Goal: Navigation & Orientation: Understand site structure

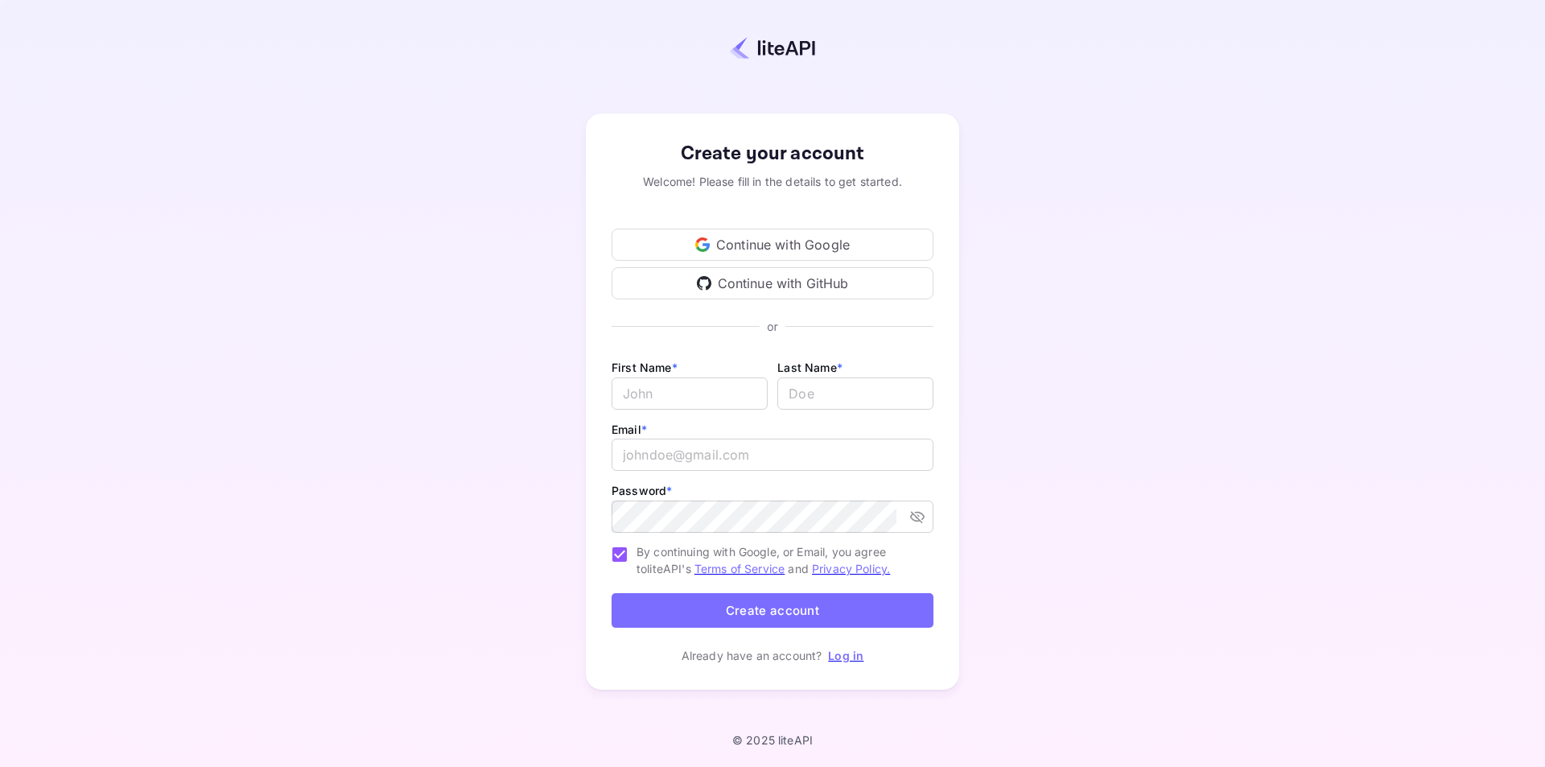
click at [747, 241] on div "Continue with Google" at bounding box center [772, 244] width 322 height 32
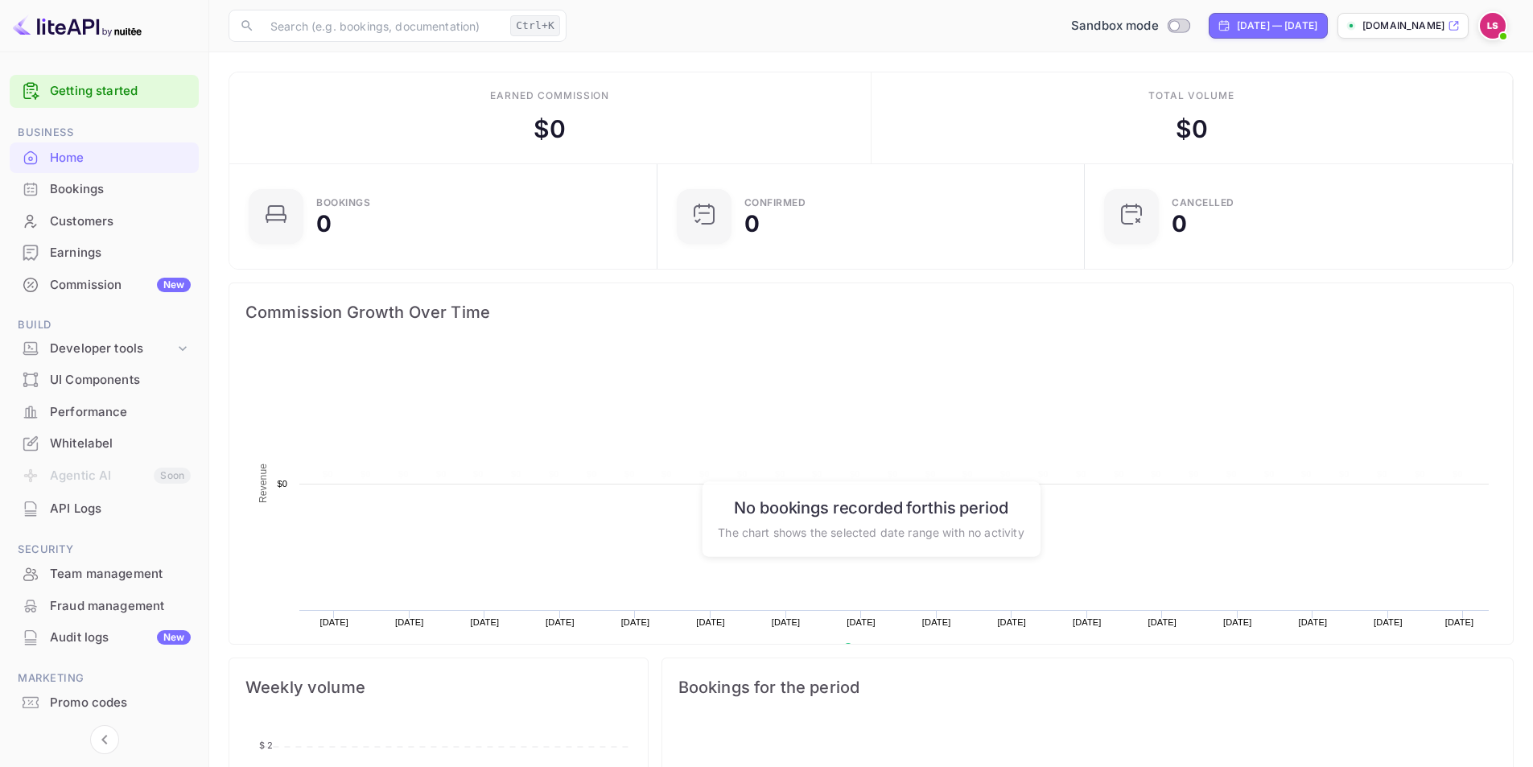
scroll to position [249, 405]
click at [1492, 23] on img at bounding box center [1492, 26] width 26 height 26
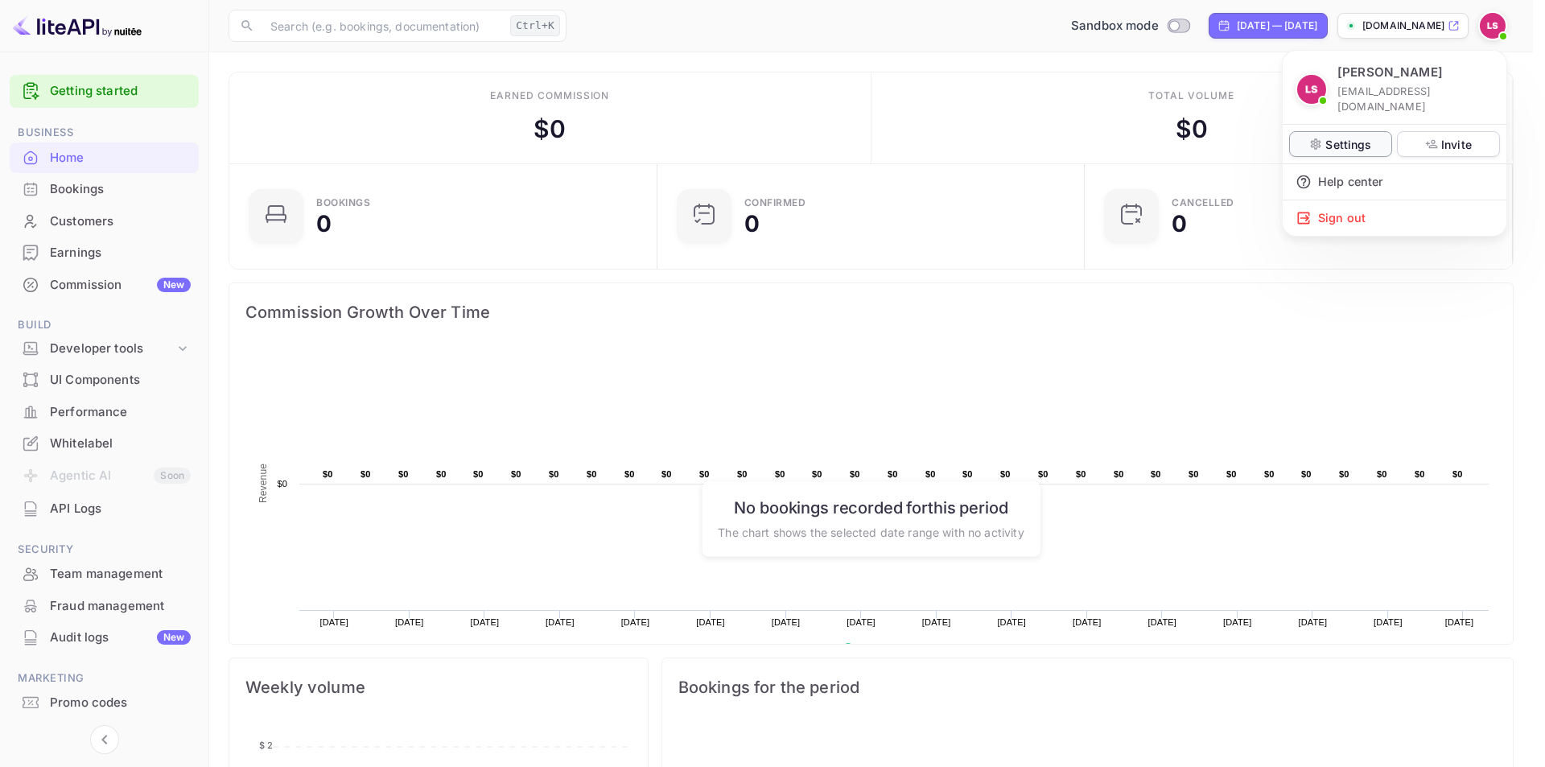
click at [1335, 136] on p "Settings" at bounding box center [1348, 144] width 46 height 17
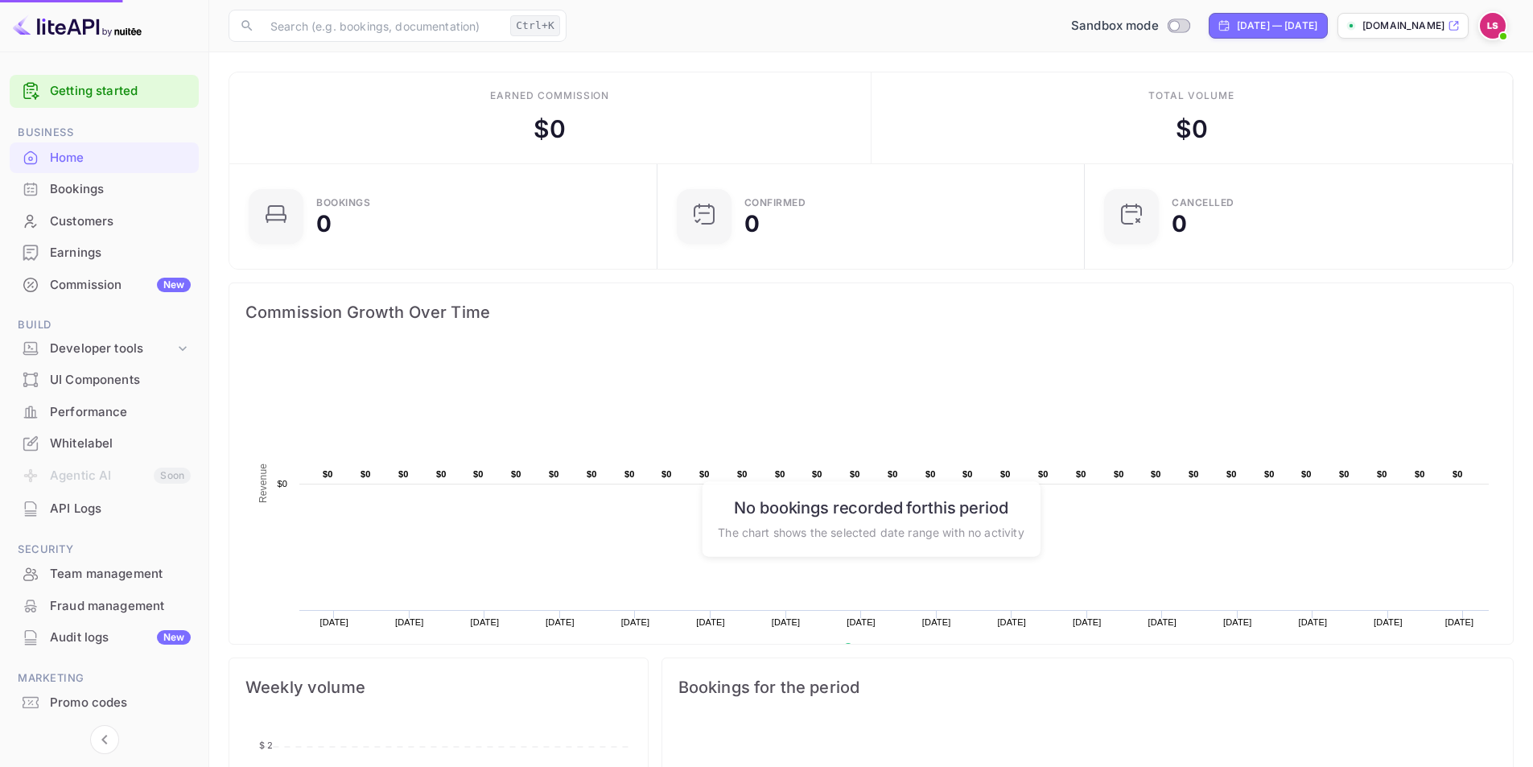
scroll to position [13, 13]
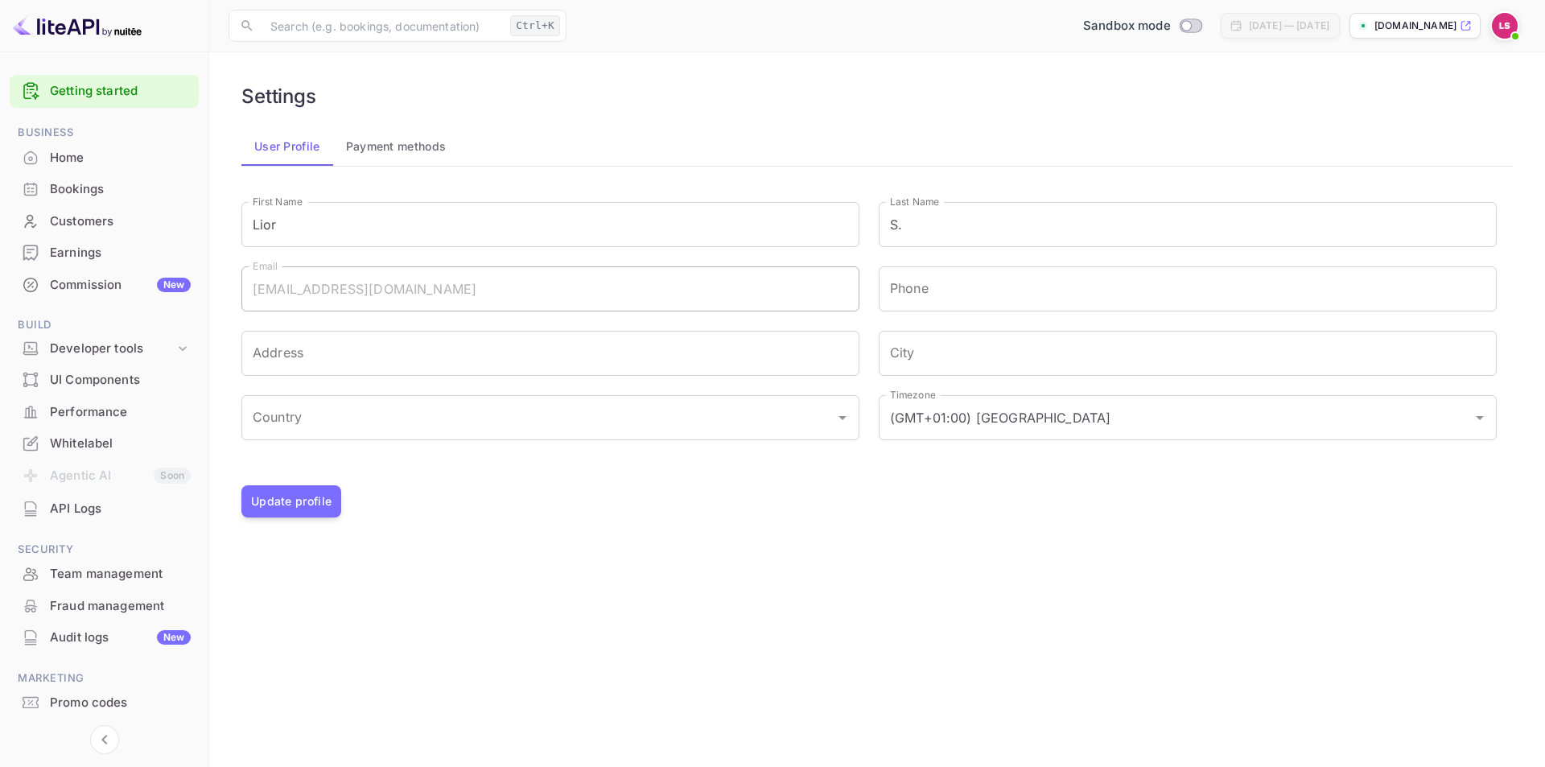
click at [93, 288] on div "Commission New" at bounding box center [120, 285] width 141 height 19
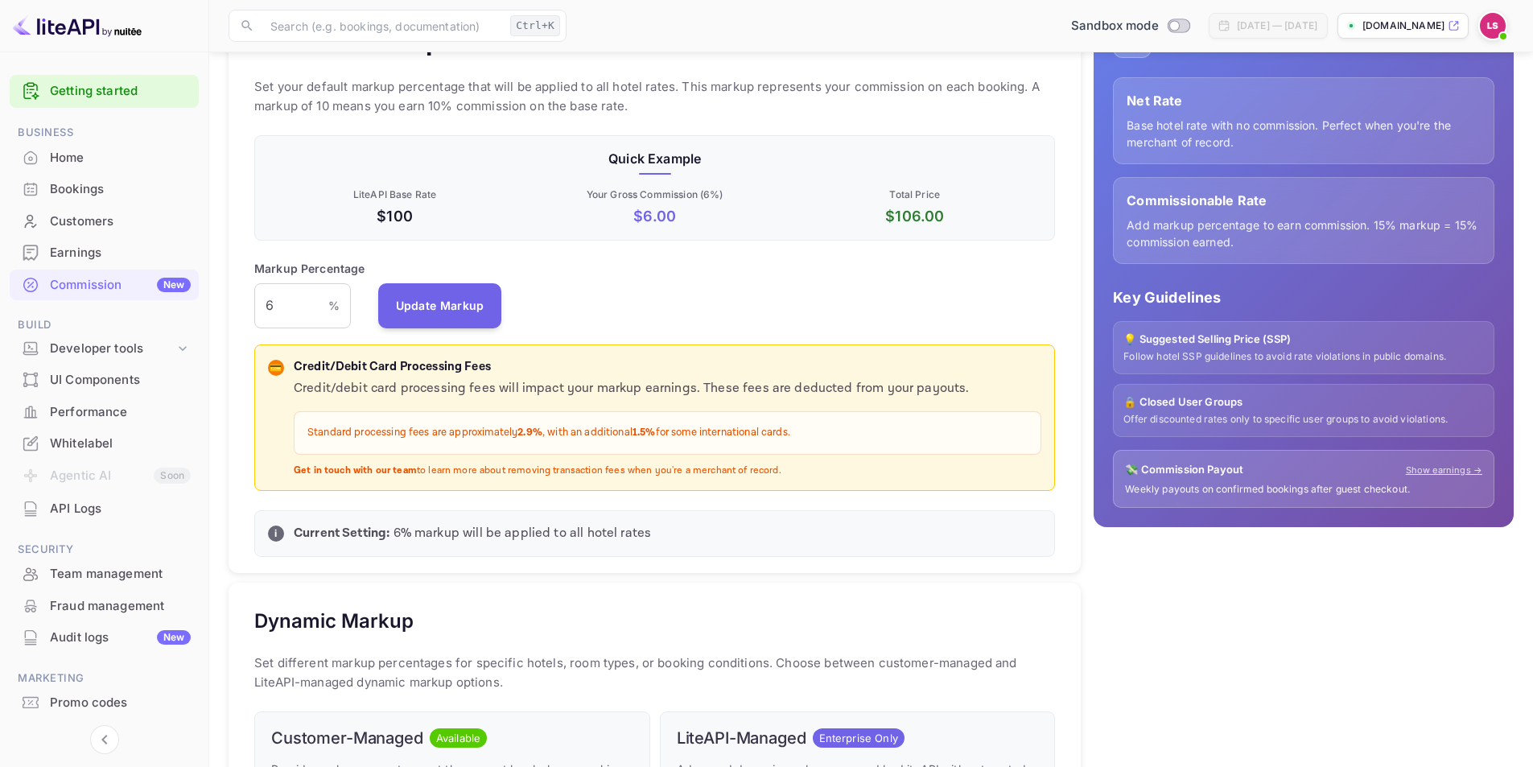
scroll to position [124, 0]
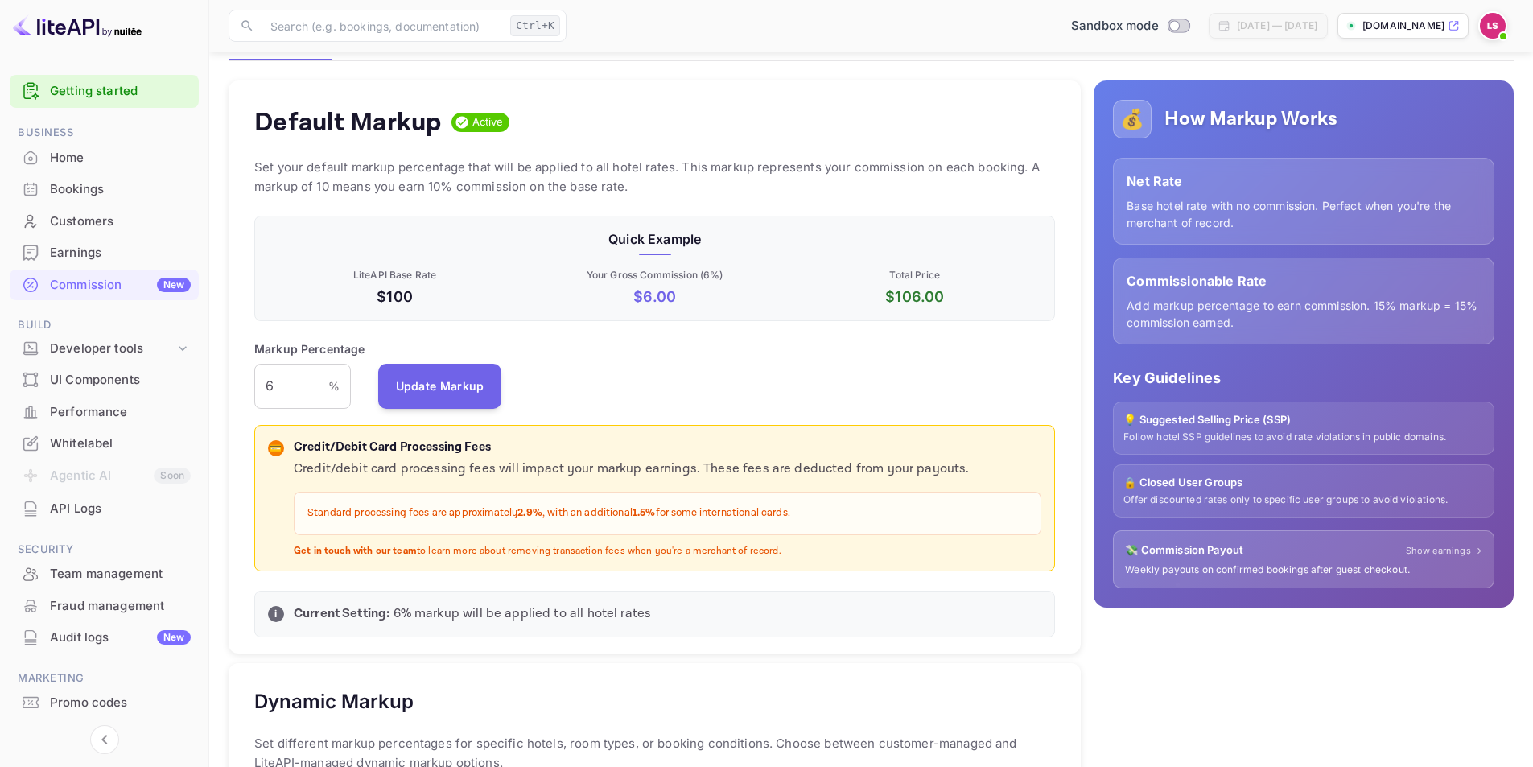
click at [130, 386] on div "UI Components" at bounding box center [120, 380] width 141 height 19
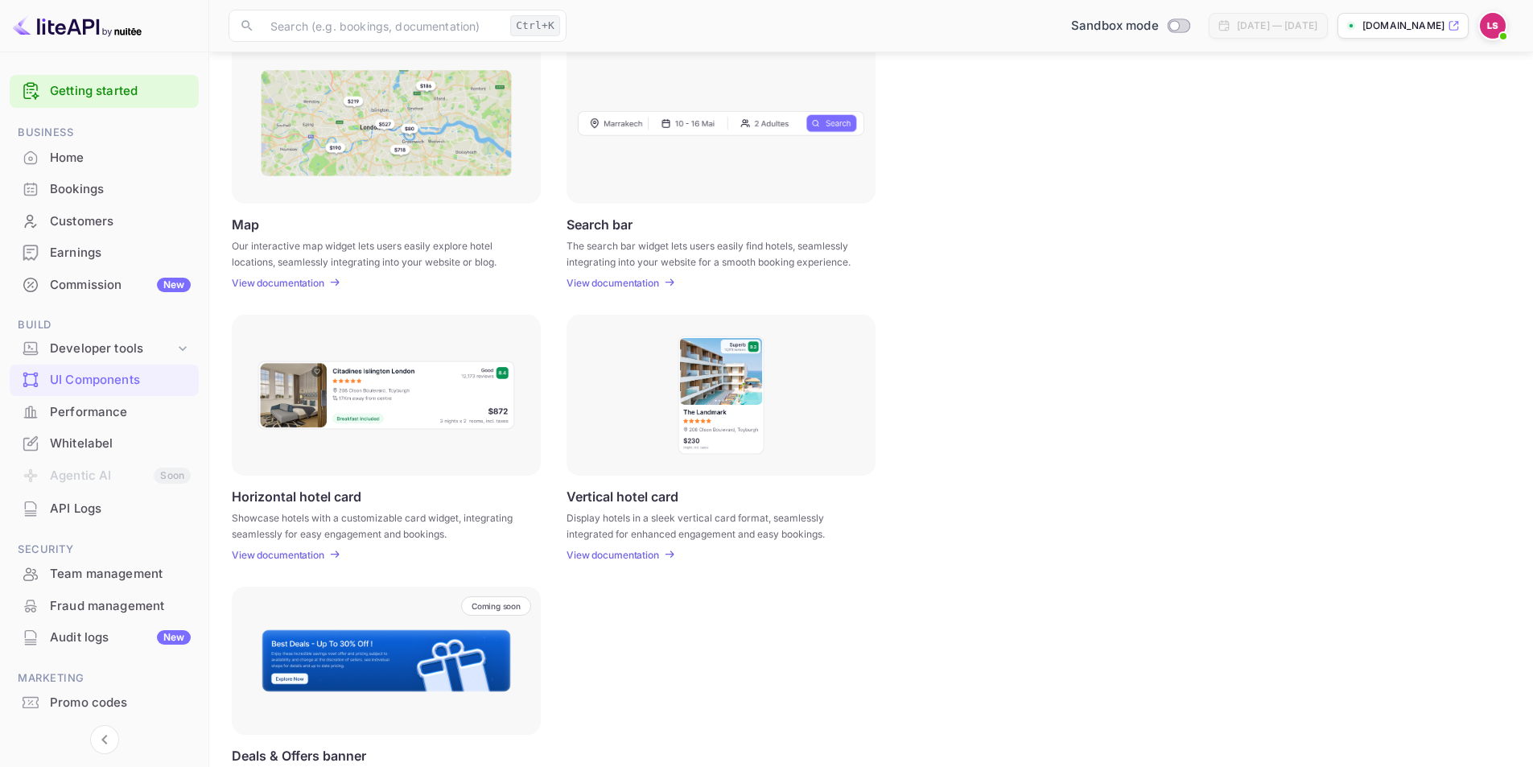
scroll to position [318, 0]
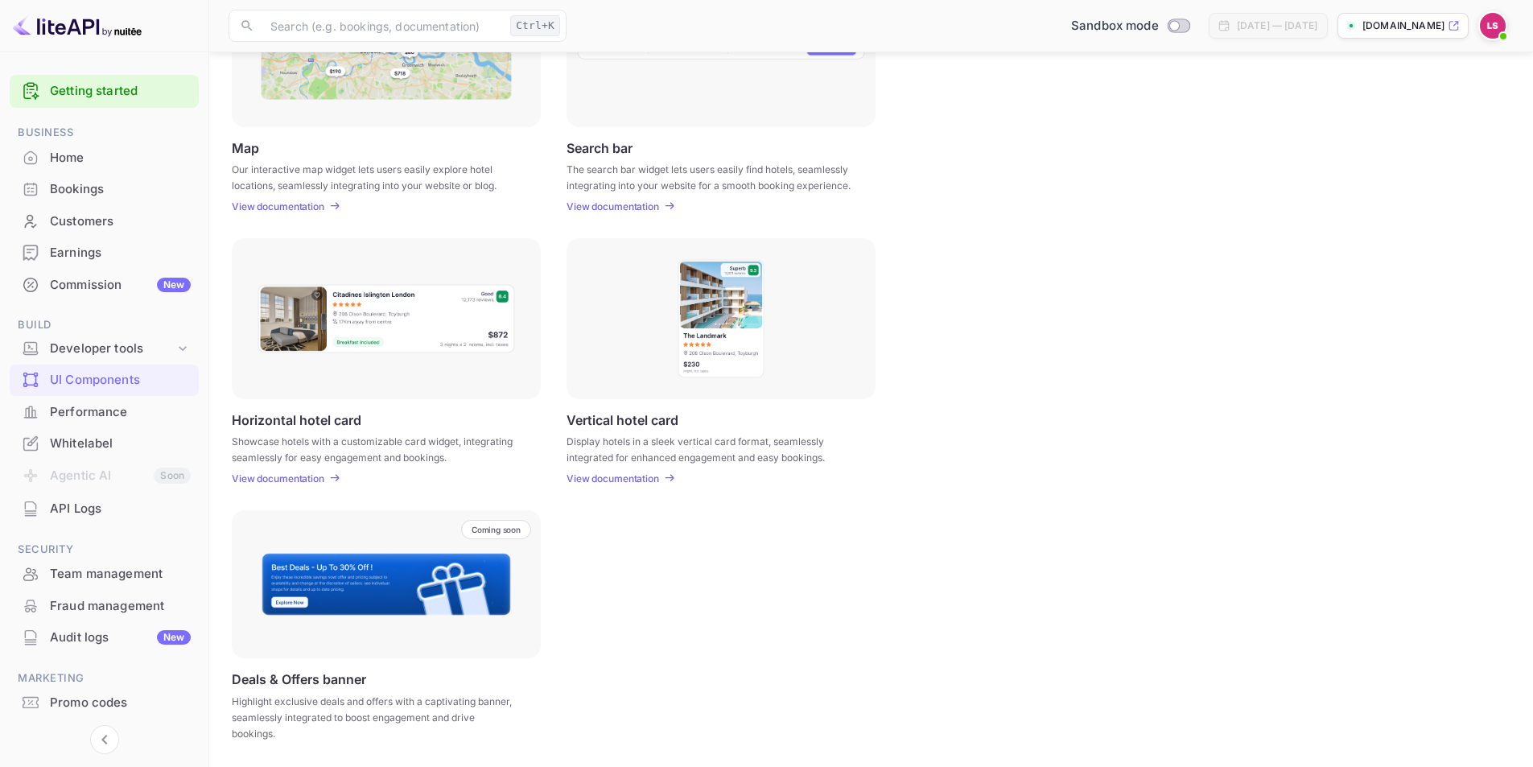
click at [68, 442] on div "Whitelabel" at bounding box center [120, 443] width 141 height 19
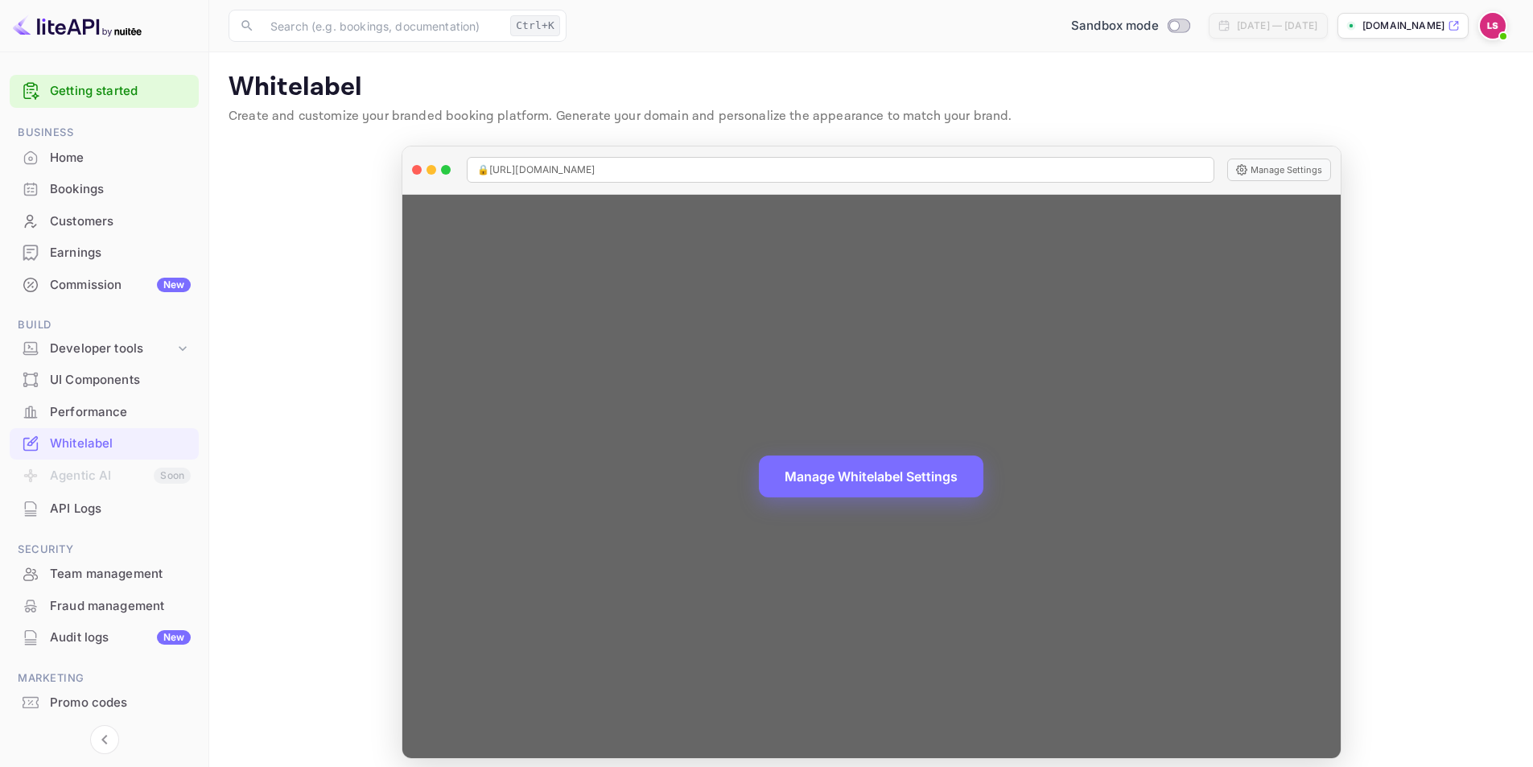
click at [430, 500] on div "Manage Whitelabel Settings" at bounding box center [871, 476] width 938 height 563
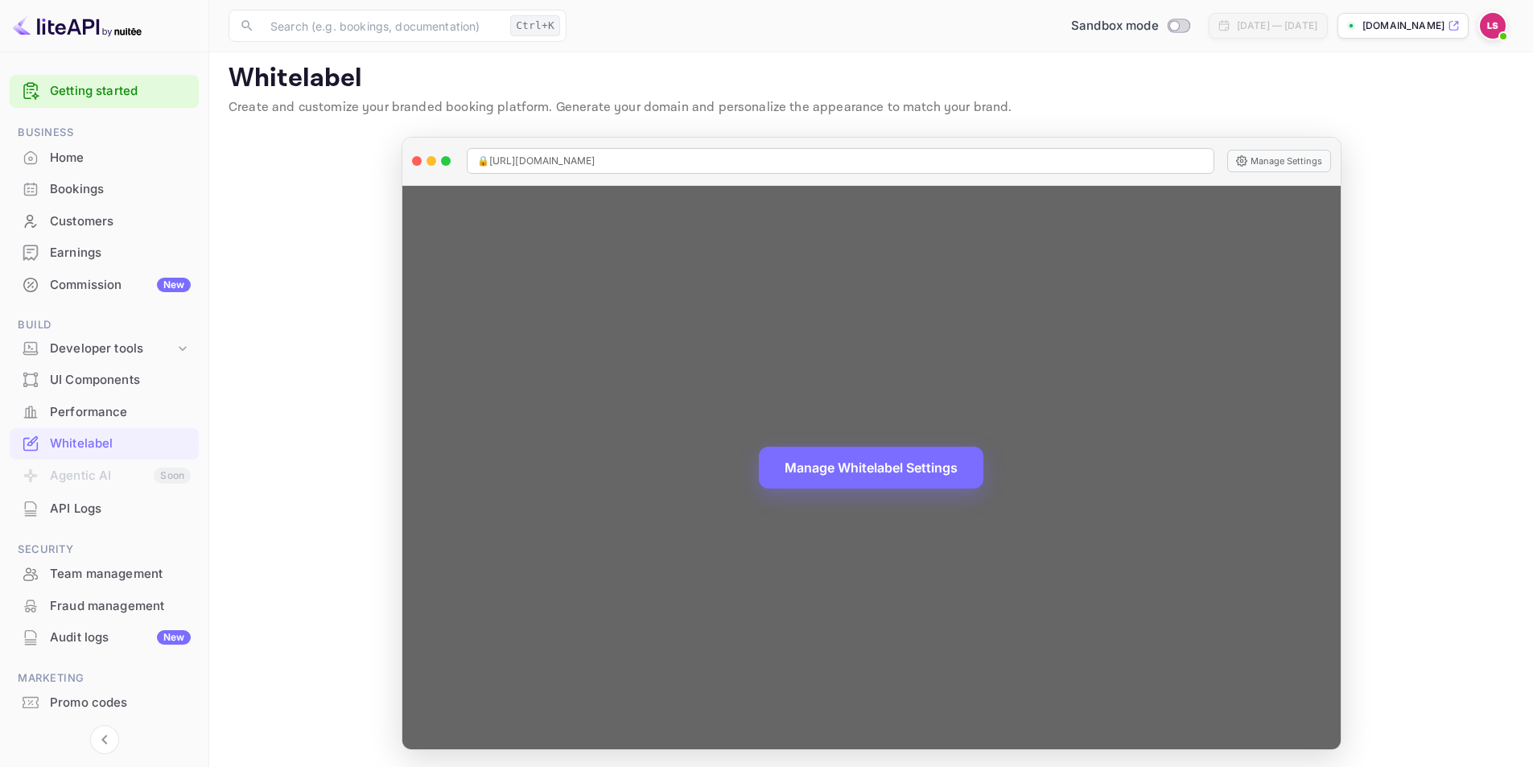
scroll to position [11, 0]
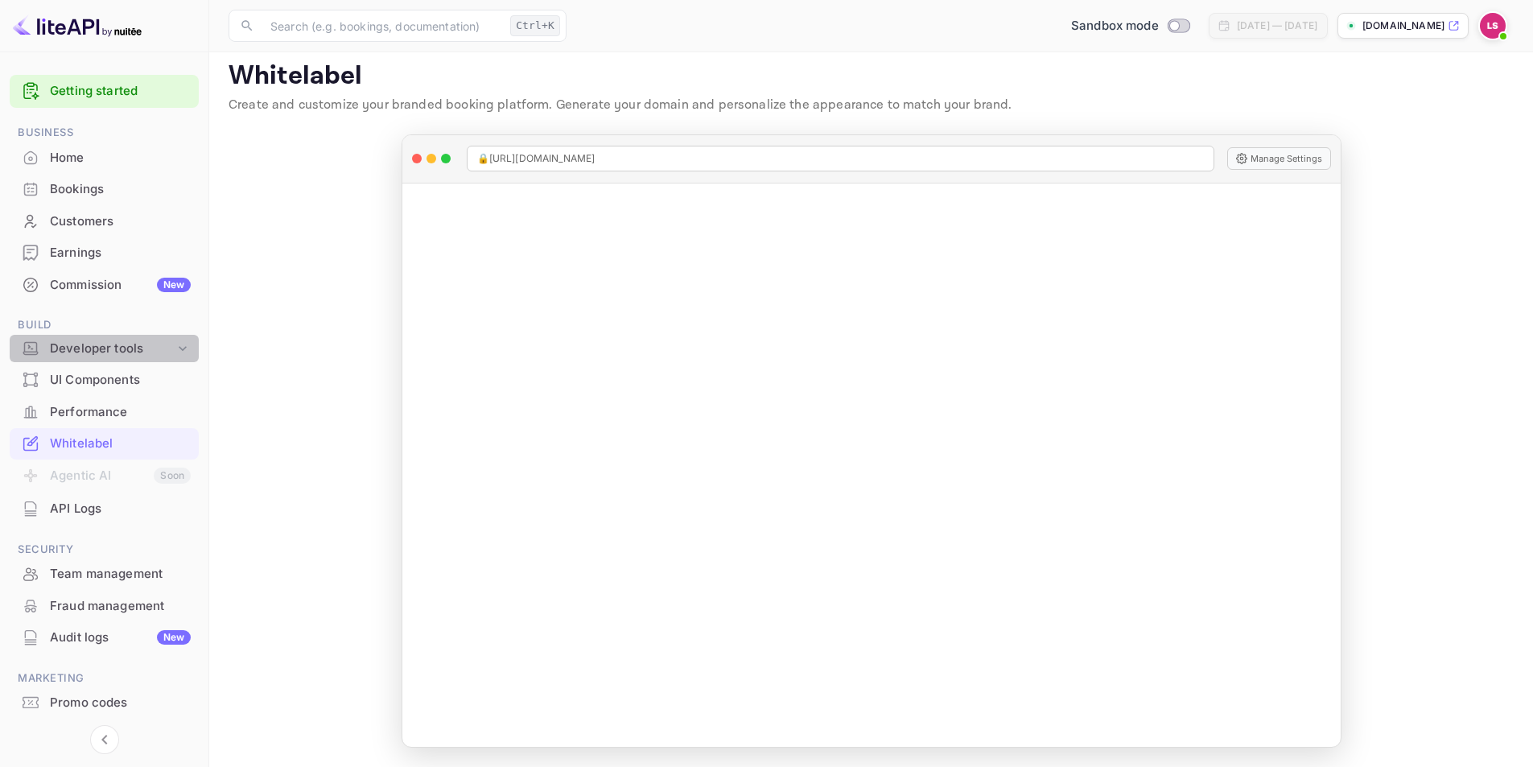
click at [184, 345] on icon at bounding box center [183, 348] width 16 height 16
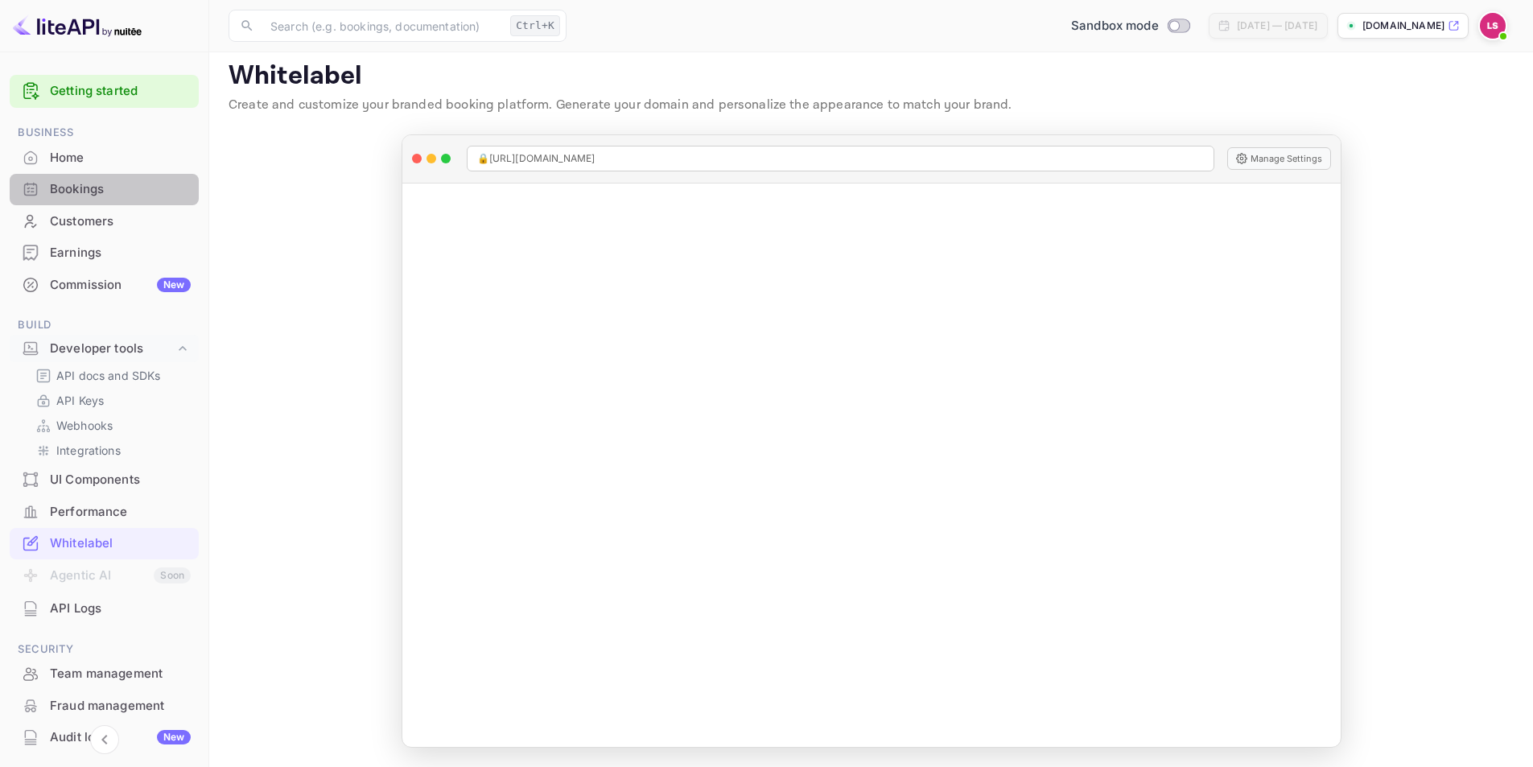
click at [88, 195] on div "Bookings" at bounding box center [120, 189] width 141 height 19
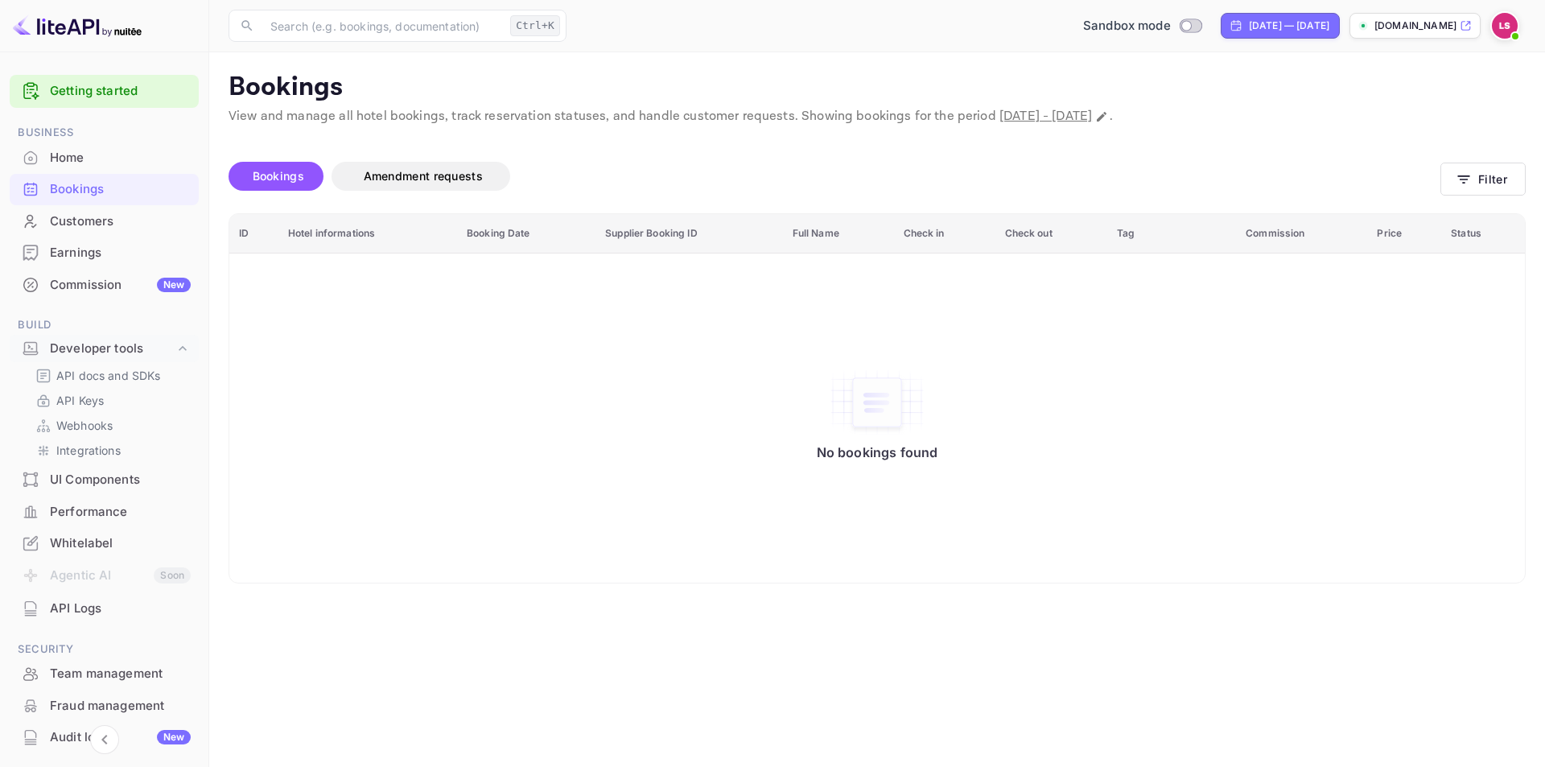
click at [86, 224] on div "Customers" at bounding box center [120, 221] width 141 height 19
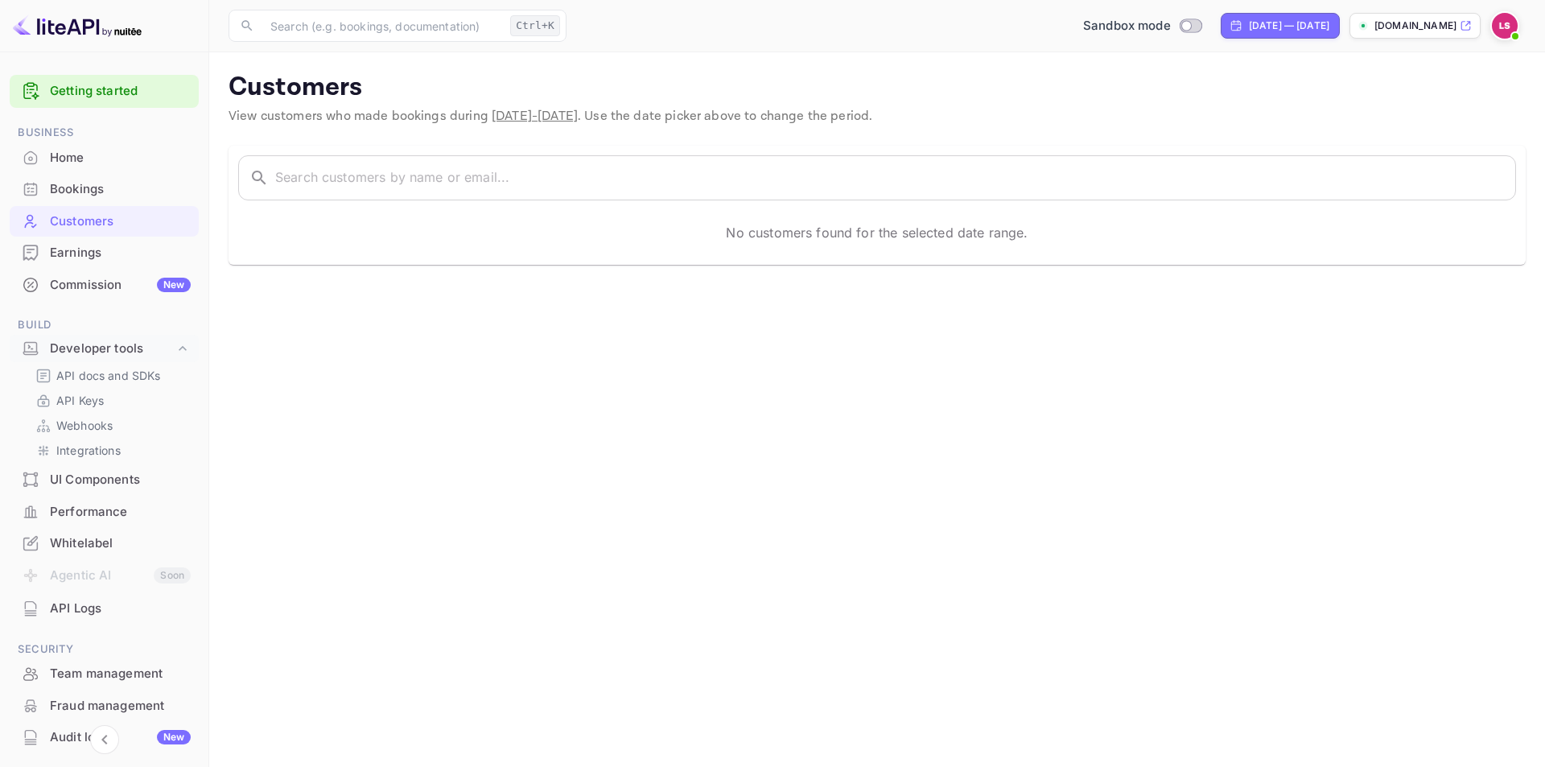
click at [89, 542] on div "Whitelabel" at bounding box center [120, 543] width 141 height 19
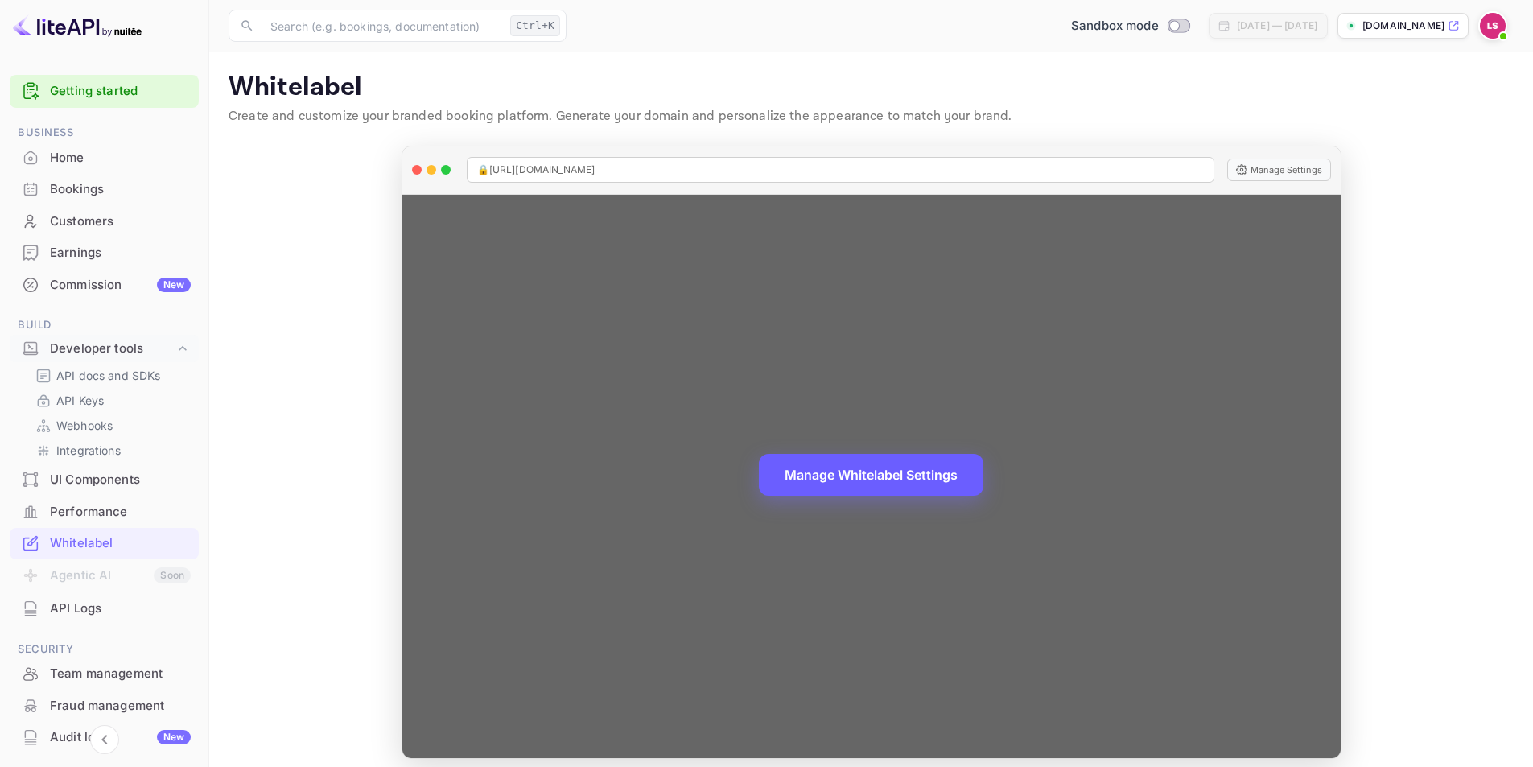
click at [821, 483] on button "Manage Whitelabel Settings" at bounding box center [871, 475] width 224 height 42
